Goal: Information Seeking & Learning: Find specific fact

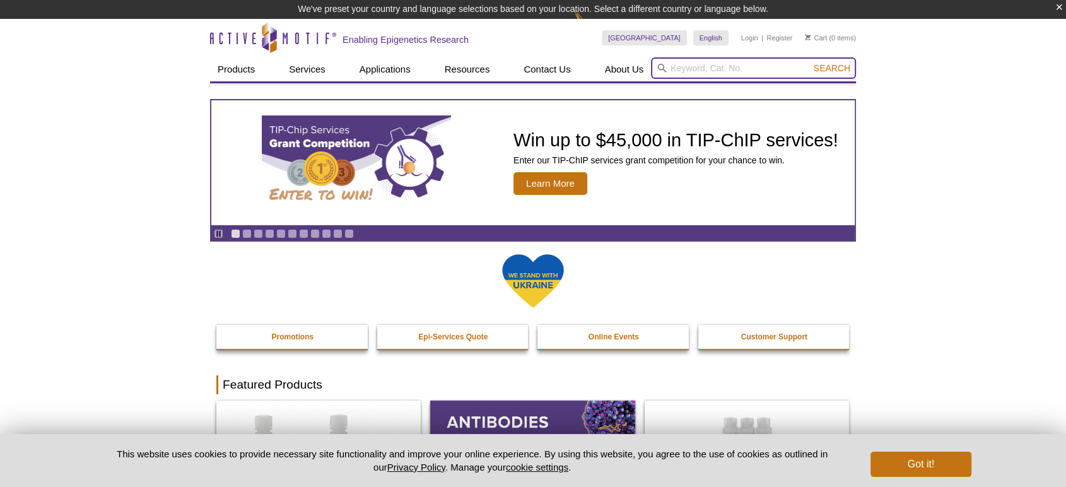
click at [681, 67] on input "search" at bounding box center [753, 67] width 205 height 21
type input "31404"
click at [810, 62] on button "Search" at bounding box center [832, 67] width 44 height 11
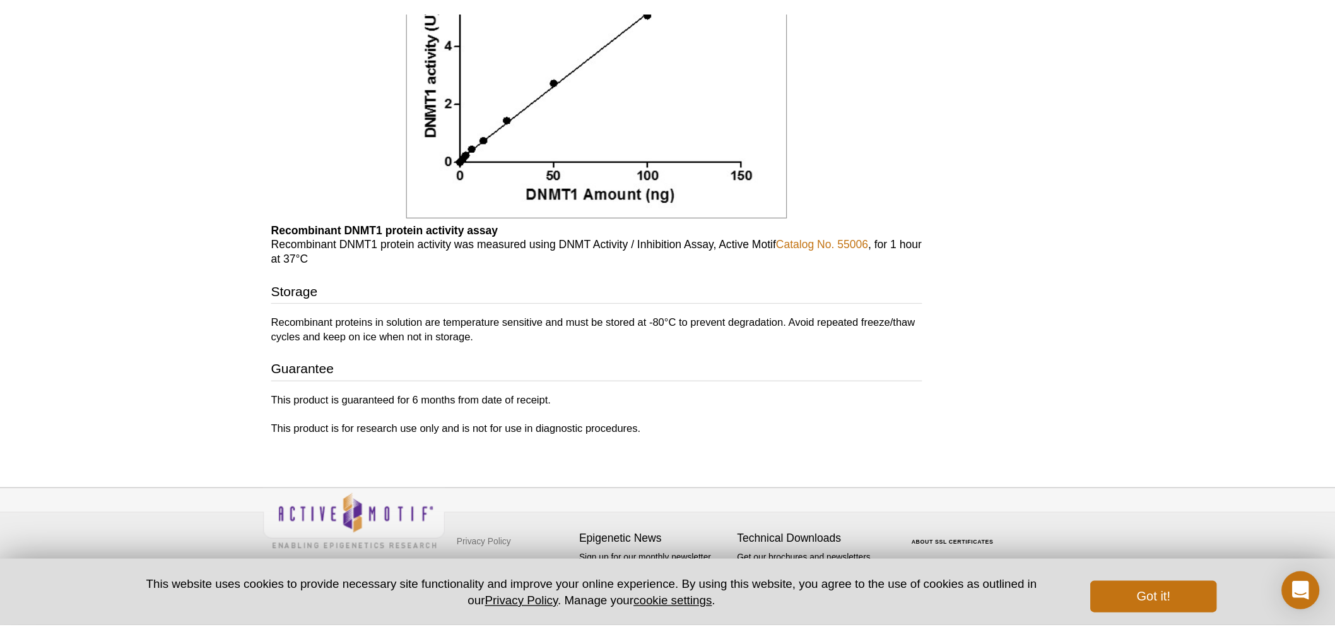
scroll to position [998, 0]
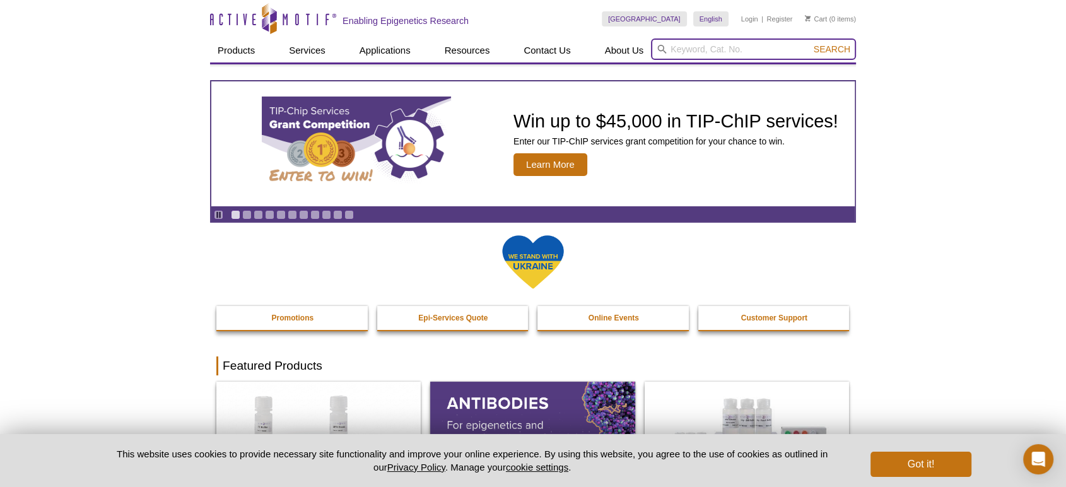
drag, startPoint x: 750, startPoint y: 49, endPoint x: 739, endPoint y: 46, distance: 11.8
click at [750, 49] on input "search" at bounding box center [753, 48] width 205 height 21
type input "91473"
click at [810, 44] on button "Search" at bounding box center [832, 49] width 44 height 11
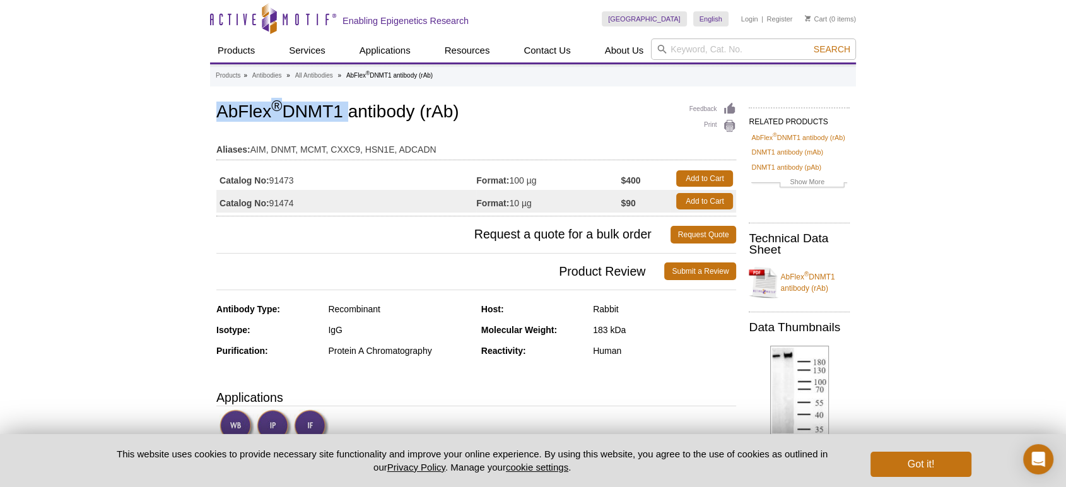
drag, startPoint x: 348, startPoint y: 111, endPoint x: 146, endPoint y: 121, distance: 202.1
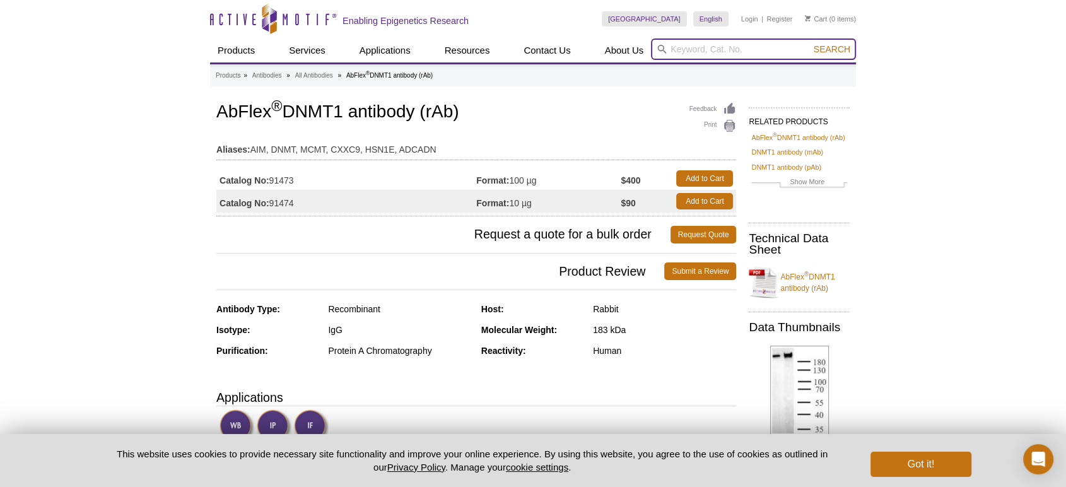
click at [693, 50] on input "search" at bounding box center [753, 48] width 205 height 21
type input "91469"
click at [810, 44] on button "Search" at bounding box center [832, 49] width 44 height 11
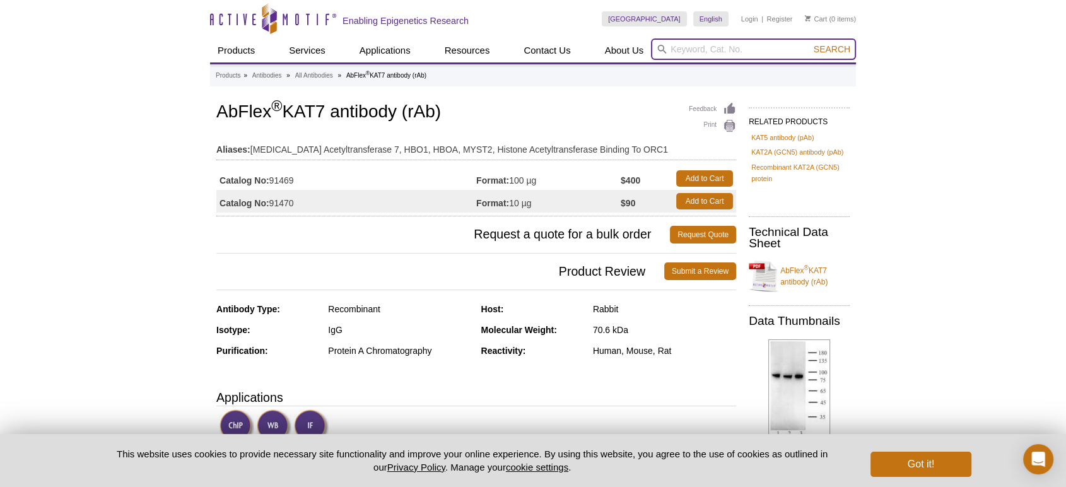
click at [726, 54] on input "search" at bounding box center [753, 48] width 205 height 21
type input "91481"
click at [810, 44] on button "Search" at bounding box center [832, 49] width 44 height 11
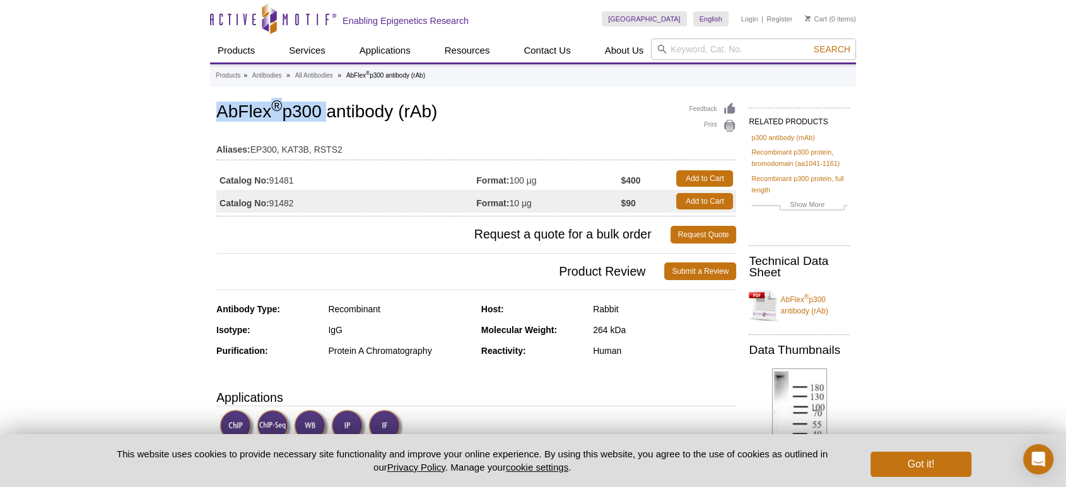
drag, startPoint x: 322, startPoint y: 114, endPoint x: 165, endPoint y: 120, distance: 156.6
copy h1 "AbFlex ® p300"
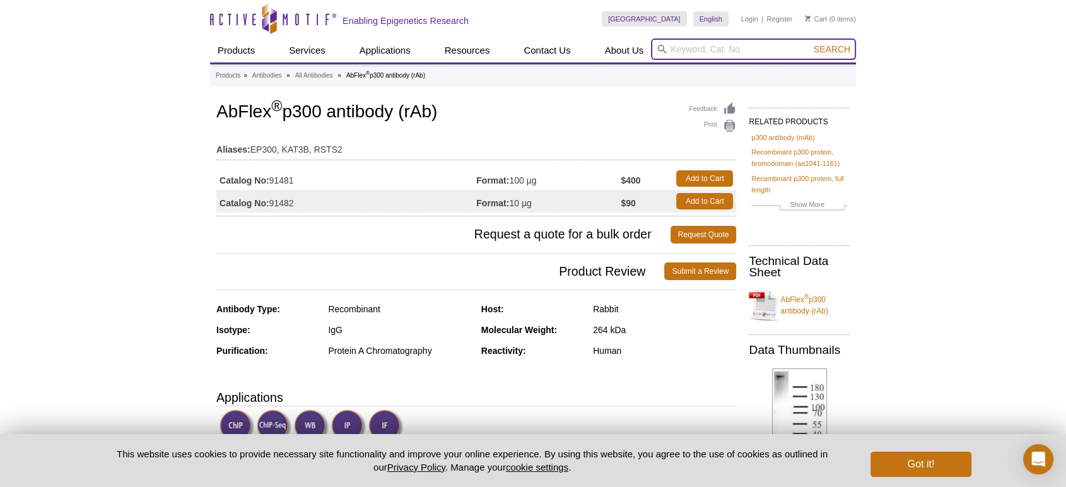
click at [772, 46] on input "search" at bounding box center [753, 48] width 205 height 21
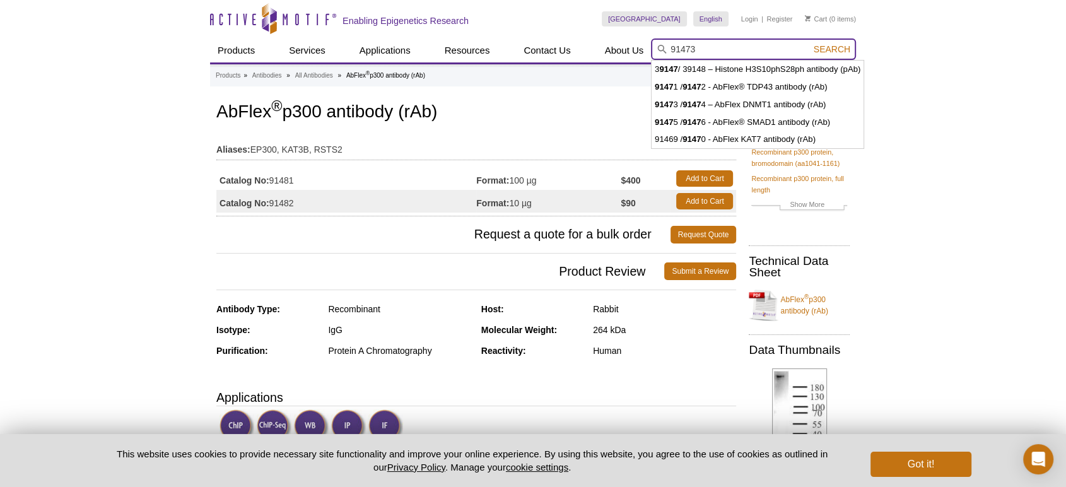
type input "91473"
click at [810, 44] on button "Search" at bounding box center [832, 49] width 44 height 11
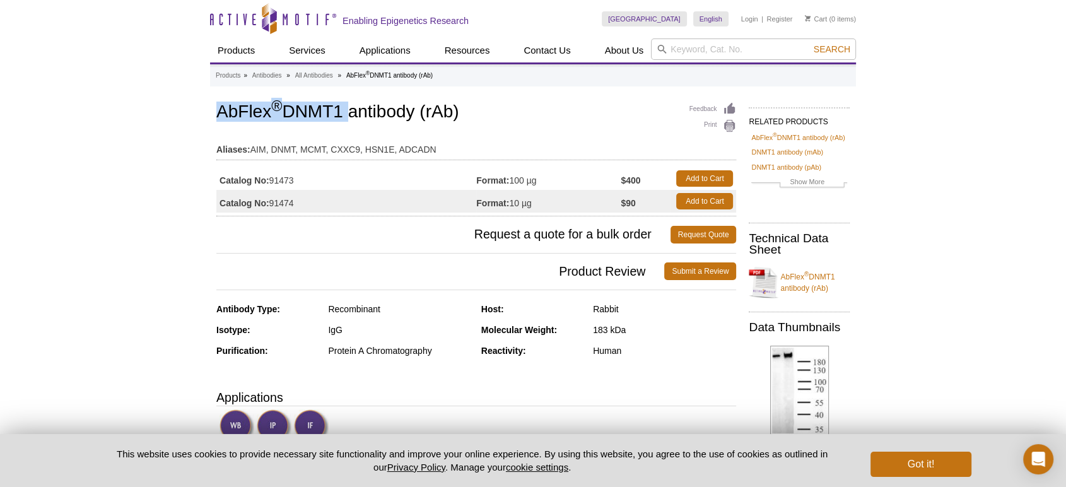
drag, startPoint x: 347, startPoint y: 111, endPoint x: 207, endPoint y: 109, distance: 140.1
copy h1 "AbFlex ® DNMT1"
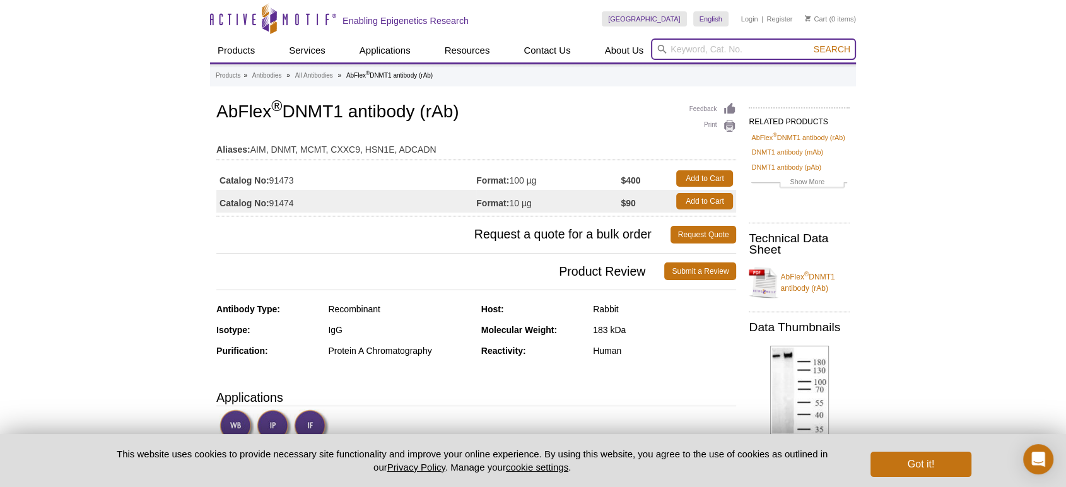
click at [702, 46] on input "search" at bounding box center [753, 48] width 205 height 21
type input "91469"
click at [810, 44] on button "Search" at bounding box center [832, 49] width 44 height 11
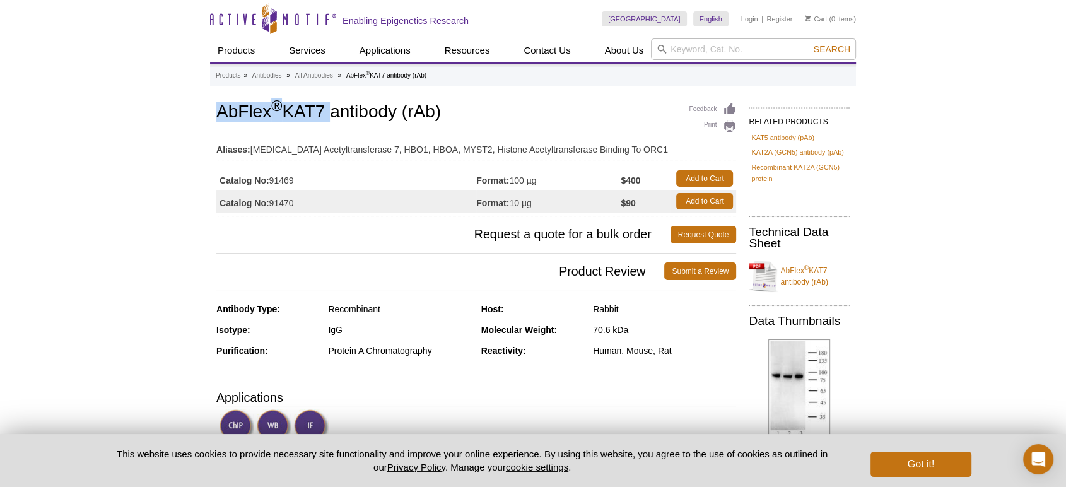
drag, startPoint x: 330, startPoint y: 110, endPoint x: 184, endPoint y: 108, distance: 145.8
copy h1 "AbFlex ® KAT7"
